Goal: Task Accomplishment & Management: Manage account settings

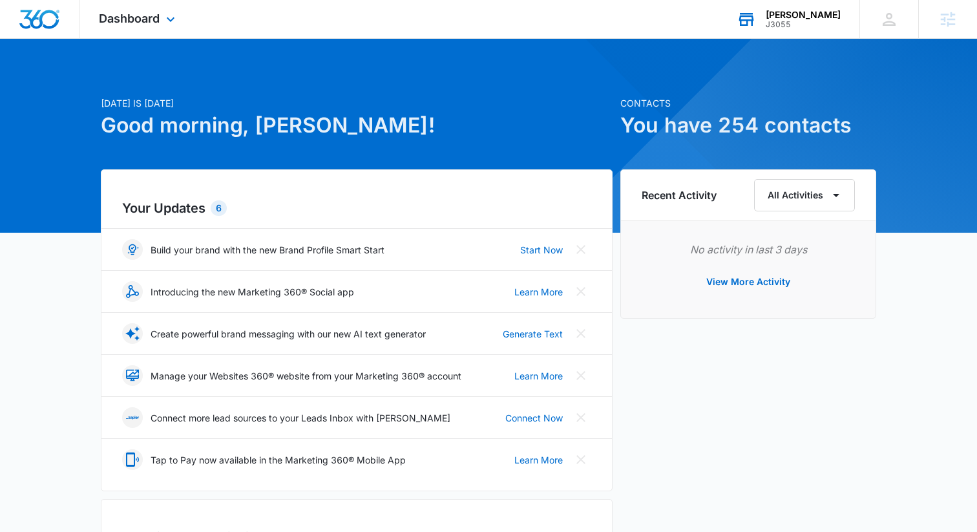
click at [798, 15] on div "[PERSON_NAME]" at bounding box center [802, 15] width 75 height 10
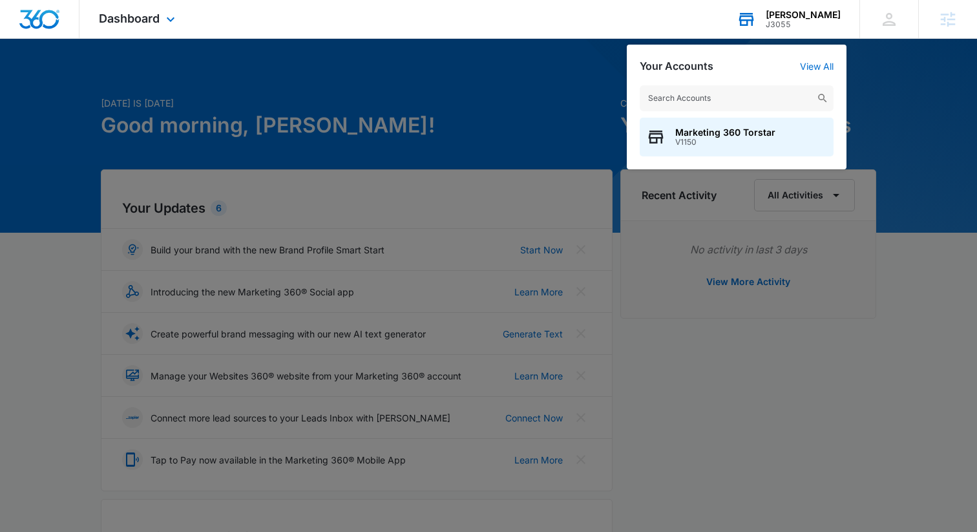
click at [720, 99] on input "text" at bounding box center [736, 98] width 194 height 26
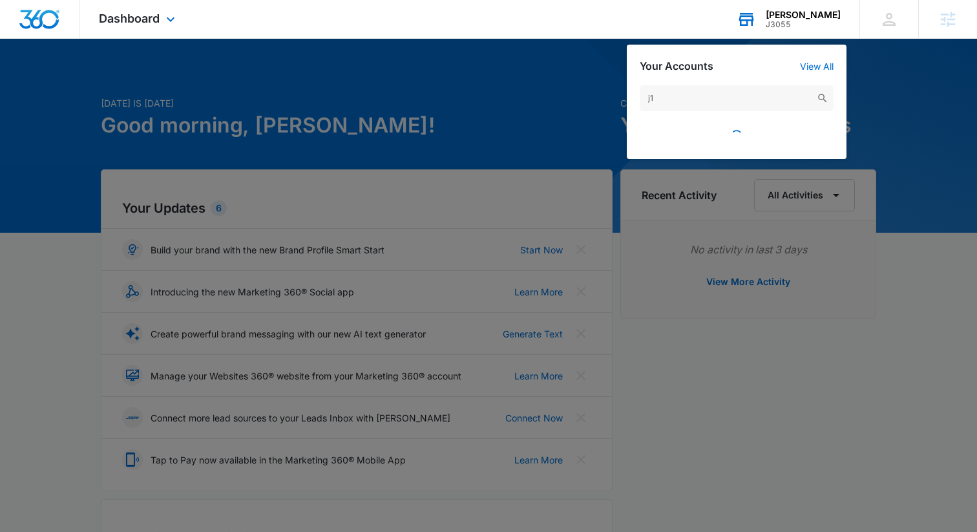
type input "j"
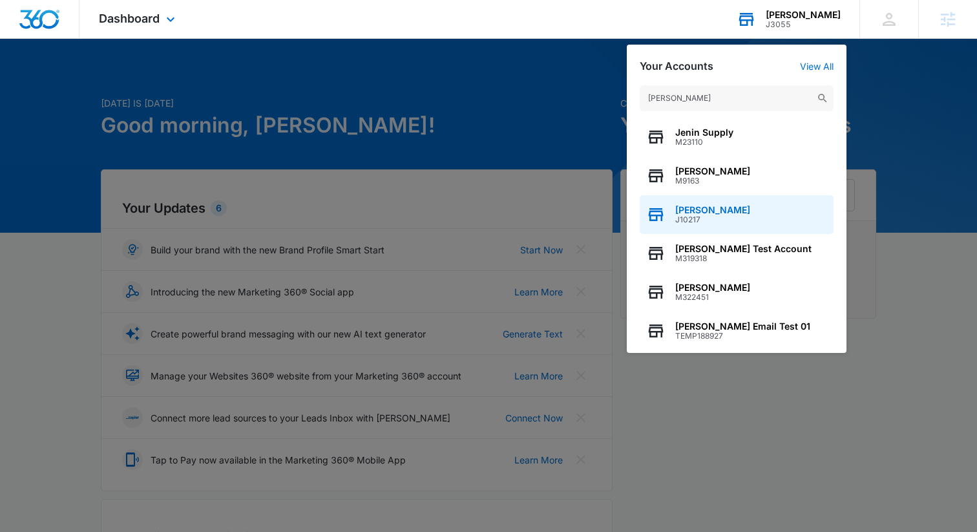
type input "[PERSON_NAME]"
click at [705, 212] on span "[PERSON_NAME]" at bounding box center [712, 210] width 75 height 10
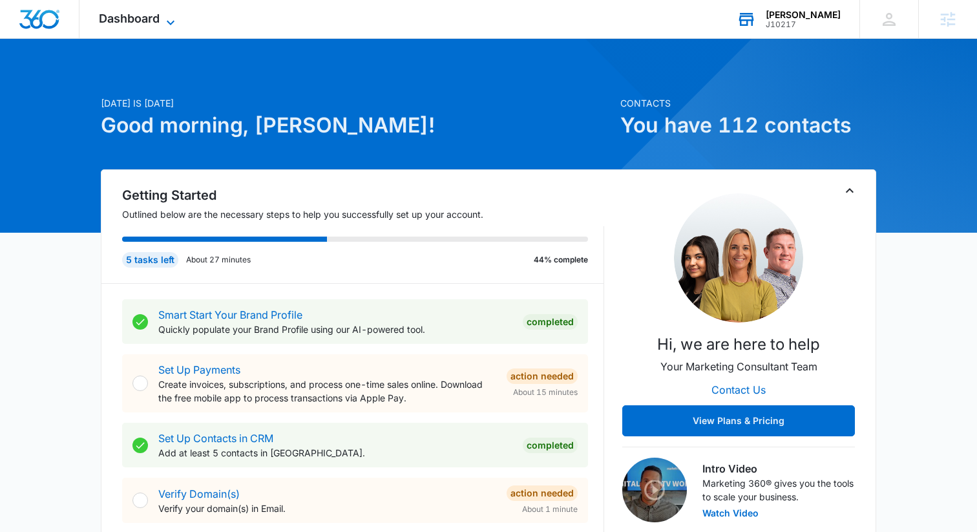
click at [149, 15] on span "Dashboard" at bounding box center [129, 19] width 61 height 14
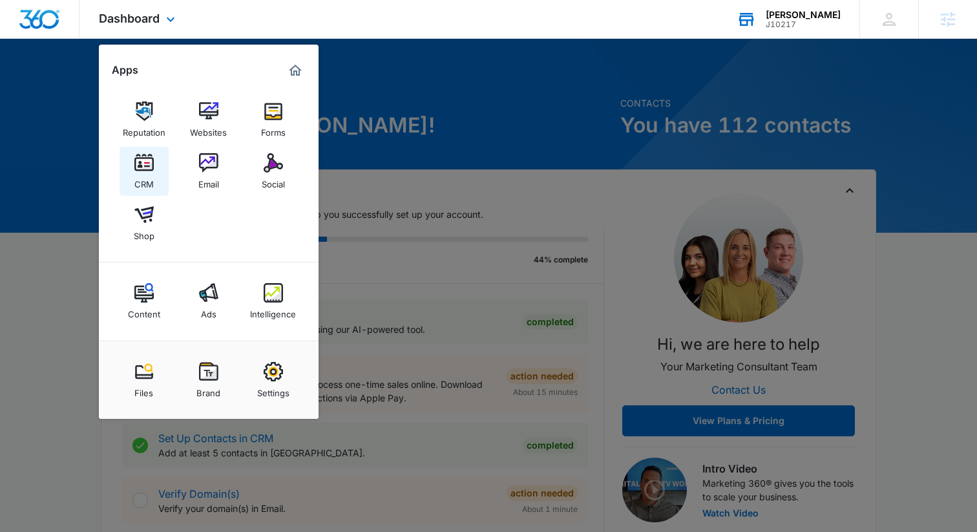
click at [143, 171] on img at bounding box center [143, 162] width 19 height 19
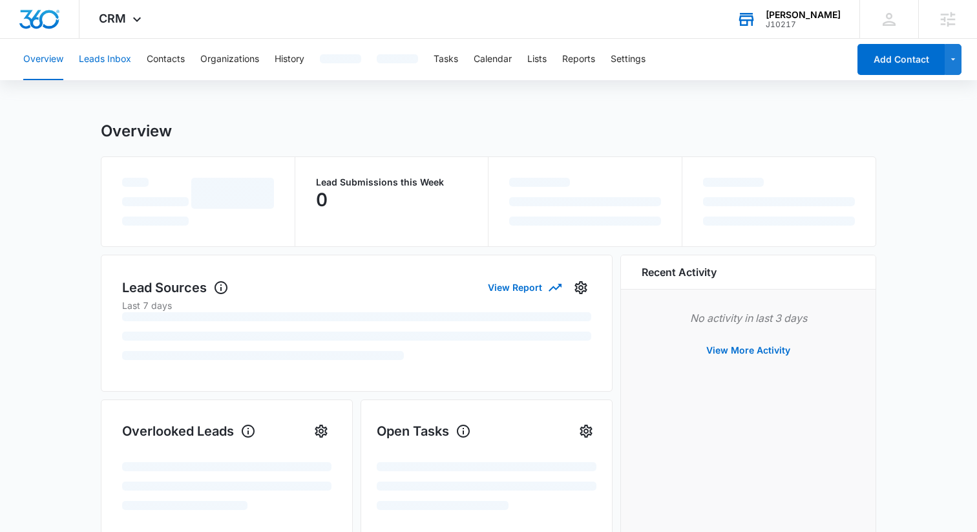
click at [112, 59] on button "Leads Inbox" at bounding box center [105, 59] width 52 height 41
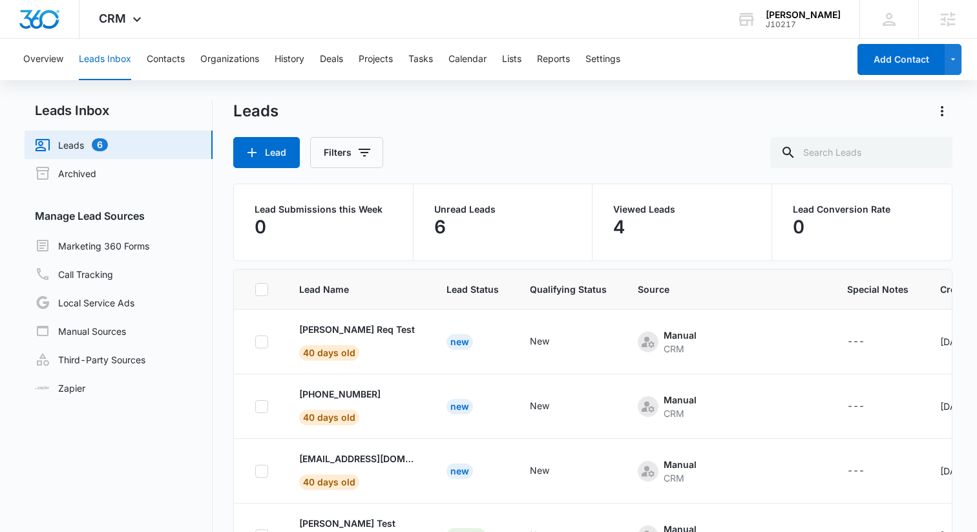
click at [424, 169] on div "Leads Lead Filters Lead Submissions this Week 0 Unread Leads 6 Viewed Leads 4 L…" at bounding box center [592, 350] width 719 height 499
